Goal: Navigation & Orientation: Find specific page/section

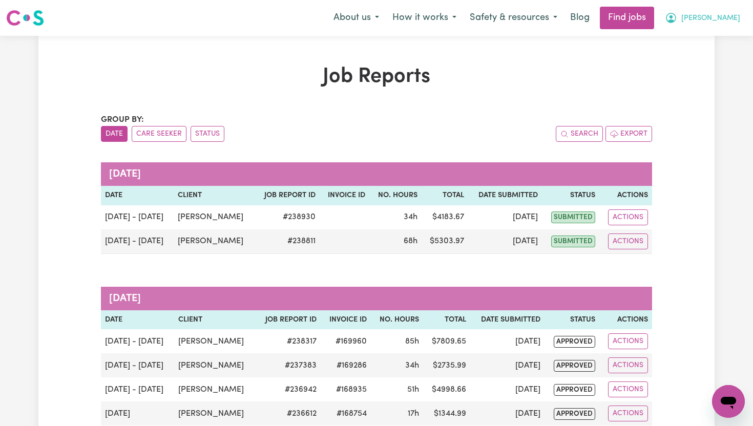
click at [732, 22] on span "[PERSON_NAME]" at bounding box center [711, 18] width 59 height 11
click at [725, 53] on link "My Dashboard" at bounding box center [706, 58] width 81 height 19
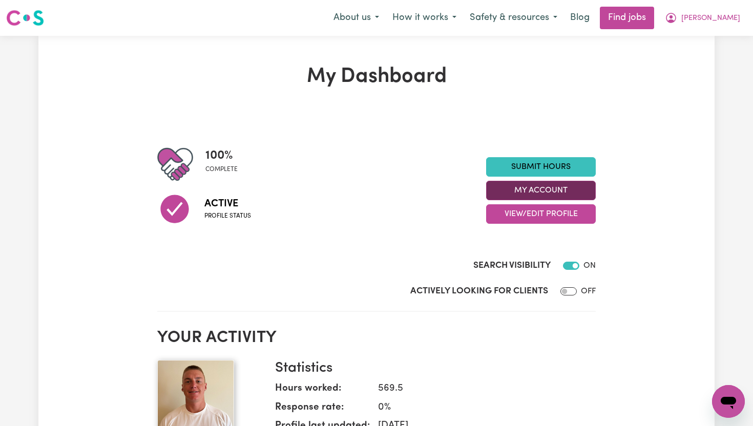
click at [591, 192] on button "My Account" at bounding box center [541, 190] width 110 height 19
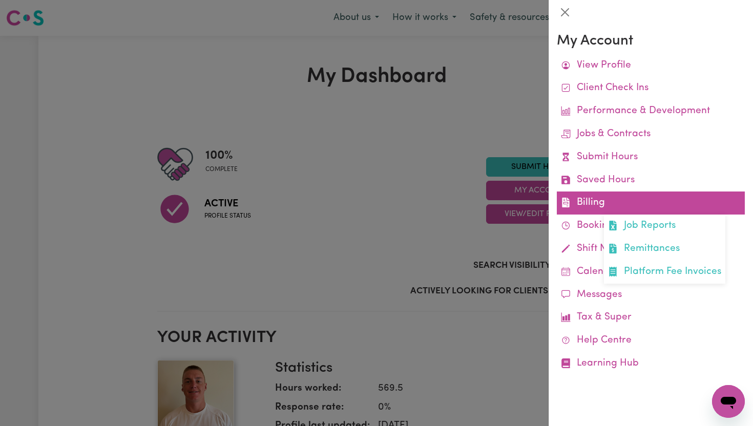
click at [592, 203] on link "Billing Job Reports Remittances Platform Fee Invoices" at bounding box center [651, 203] width 188 height 23
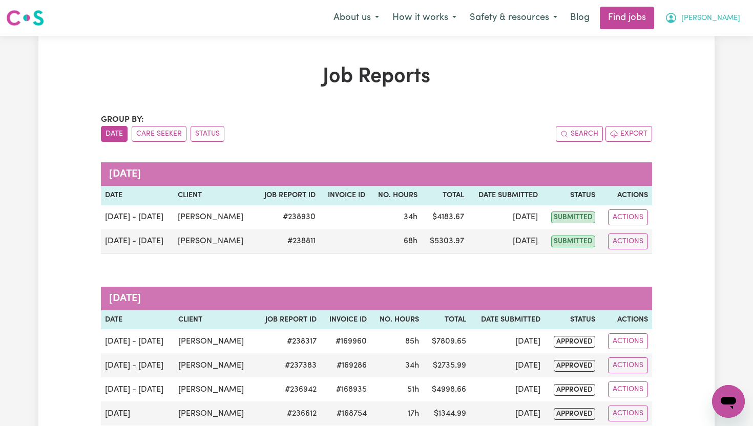
click at [743, 20] on button "[PERSON_NAME]" at bounding box center [703, 18] width 89 height 22
click at [719, 37] on link "My Account" at bounding box center [706, 39] width 81 height 19
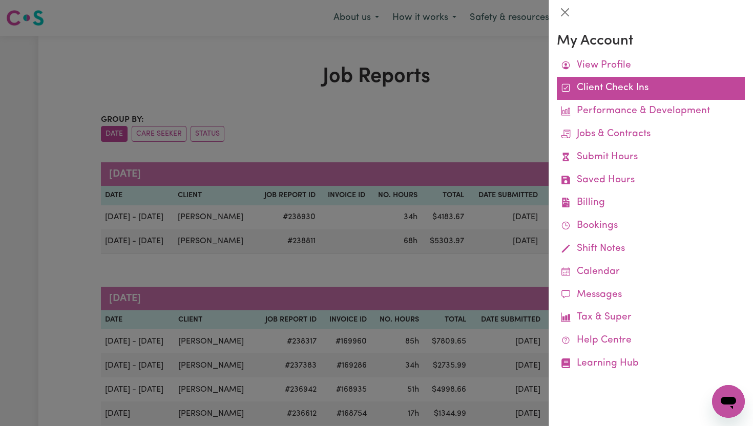
click at [608, 85] on link "Client Check Ins" at bounding box center [651, 88] width 188 height 23
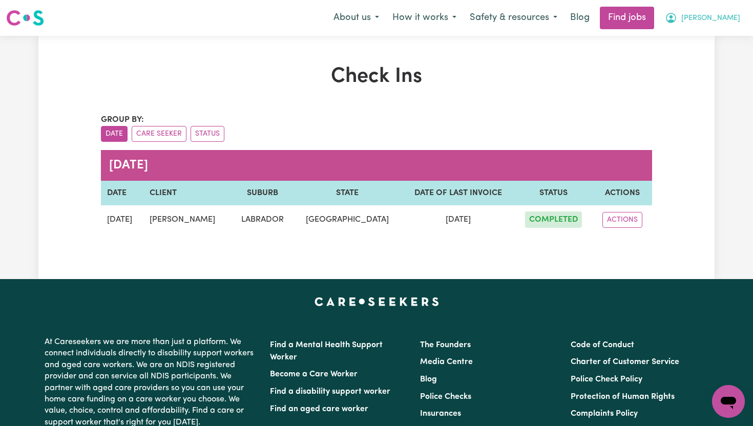
click at [744, 17] on button "[PERSON_NAME]" at bounding box center [703, 18] width 89 height 22
click at [706, 62] on link "My Dashboard" at bounding box center [706, 58] width 81 height 19
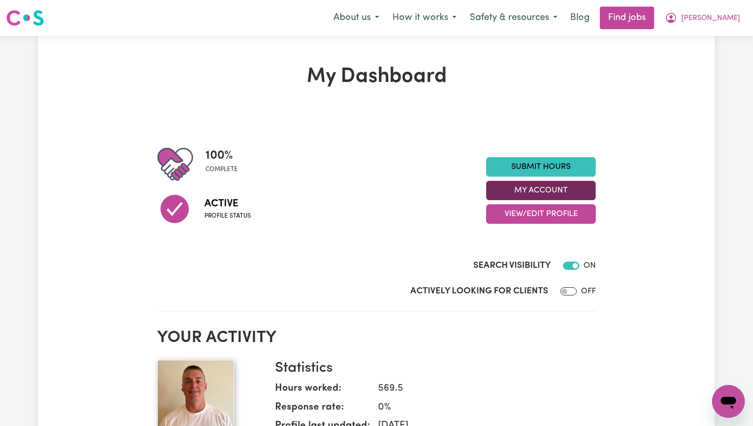
click at [537, 195] on button "My Account" at bounding box center [541, 190] width 110 height 19
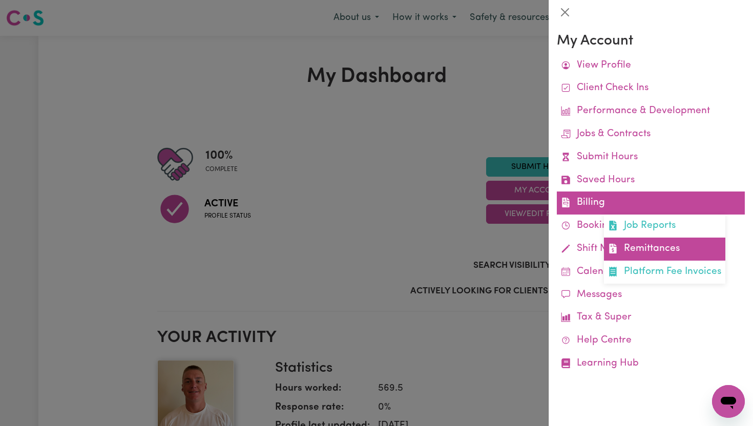
click at [636, 244] on link "Remittances" at bounding box center [664, 249] width 121 height 23
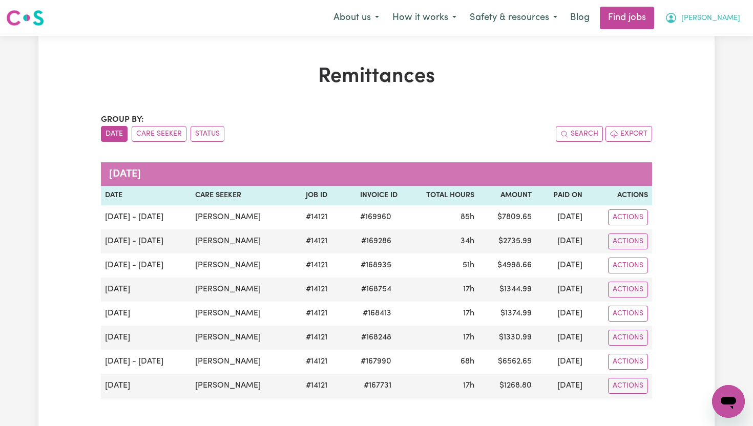
click at [735, 22] on span "[PERSON_NAME]" at bounding box center [711, 18] width 59 height 11
click at [700, 62] on link "My Dashboard" at bounding box center [706, 58] width 81 height 19
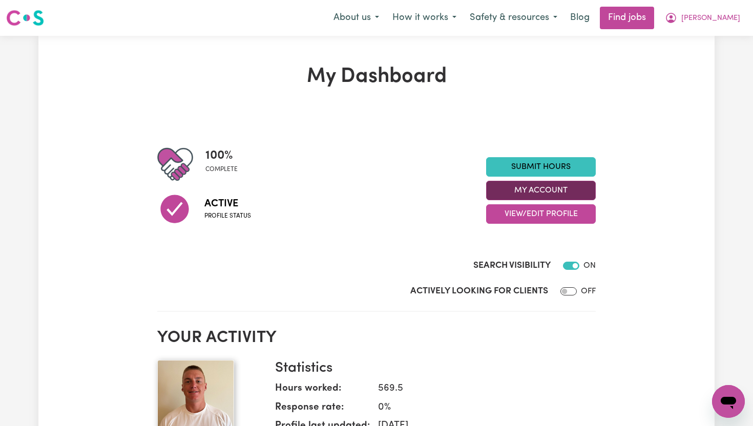
click at [567, 188] on button "My Account" at bounding box center [541, 190] width 110 height 19
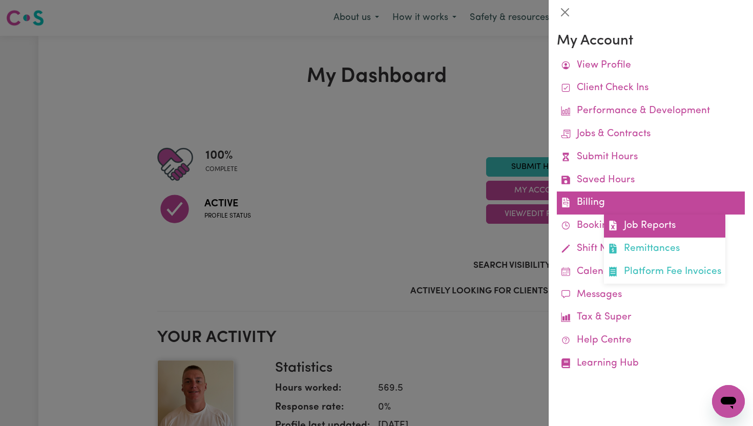
click at [633, 218] on link "Job Reports" at bounding box center [664, 226] width 121 height 23
